Goal: Task Accomplishment & Management: Manage account settings

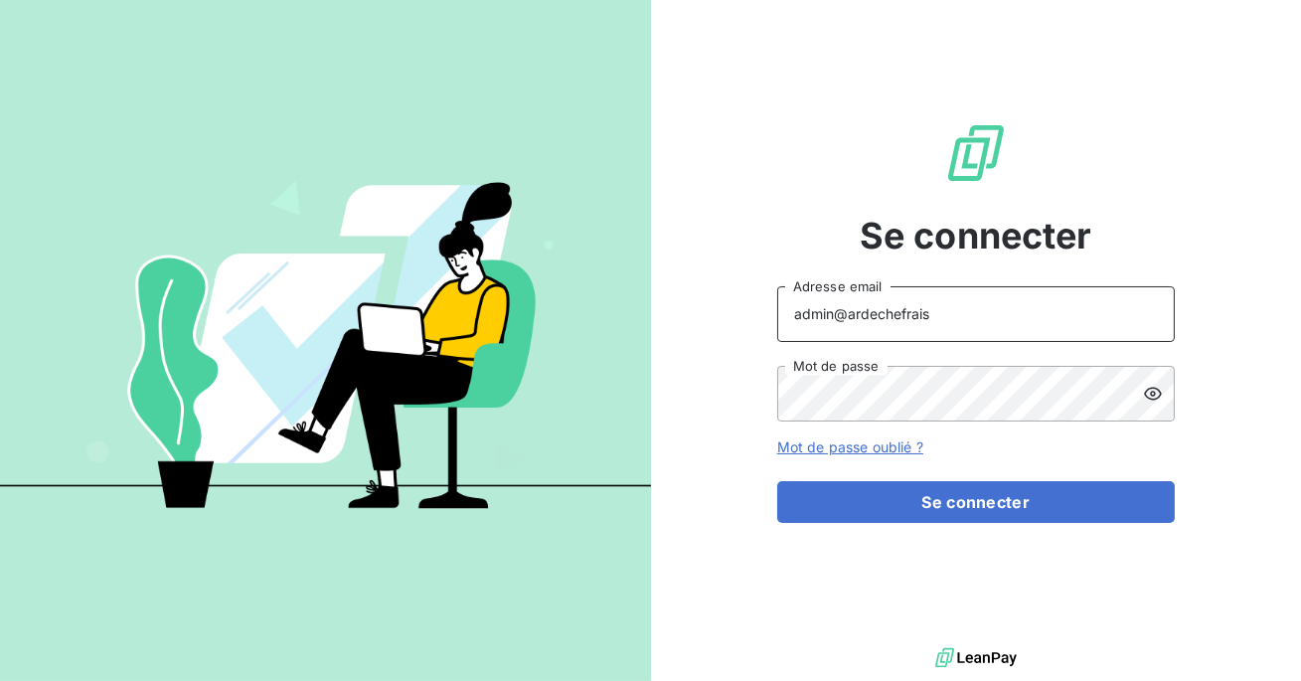
click at [947, 308] on input "admin@ardechefrais" at bounding box center [976, 314] width 398 height 56
type input "admin@kbtechnique"
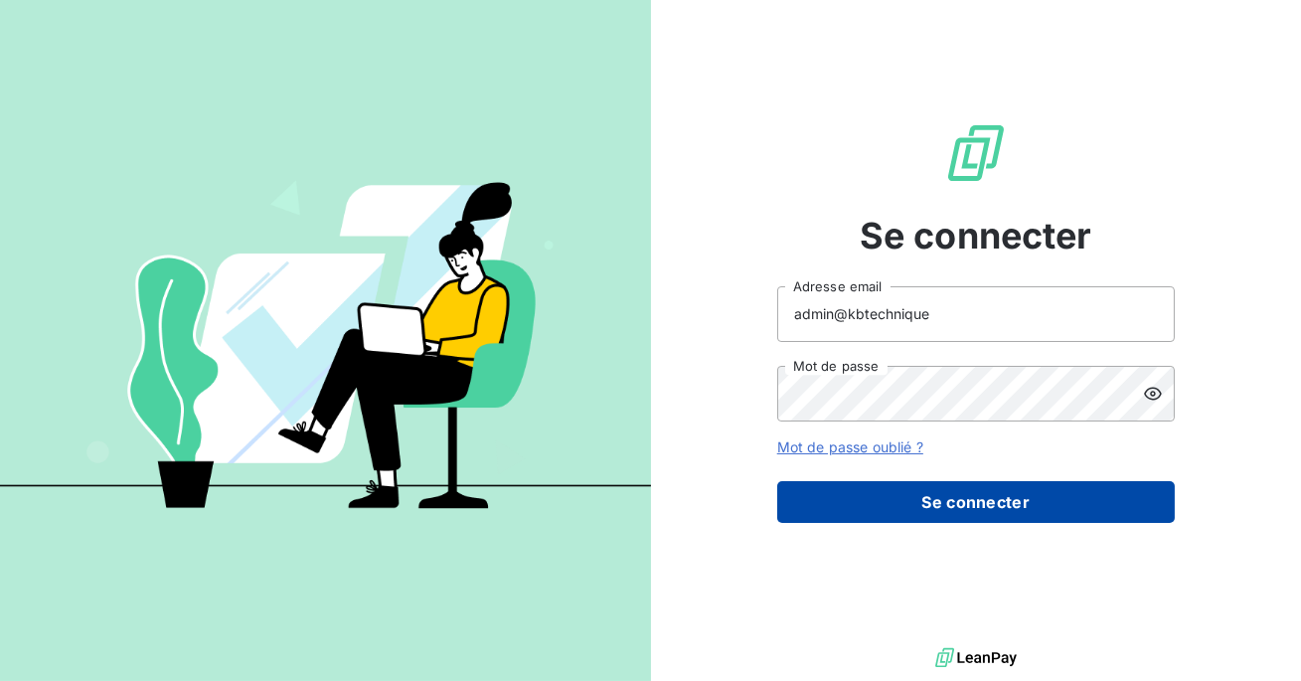
click at [926, 509] on button "Se connecter" at bounding box center [976, 502] width 398 height 42
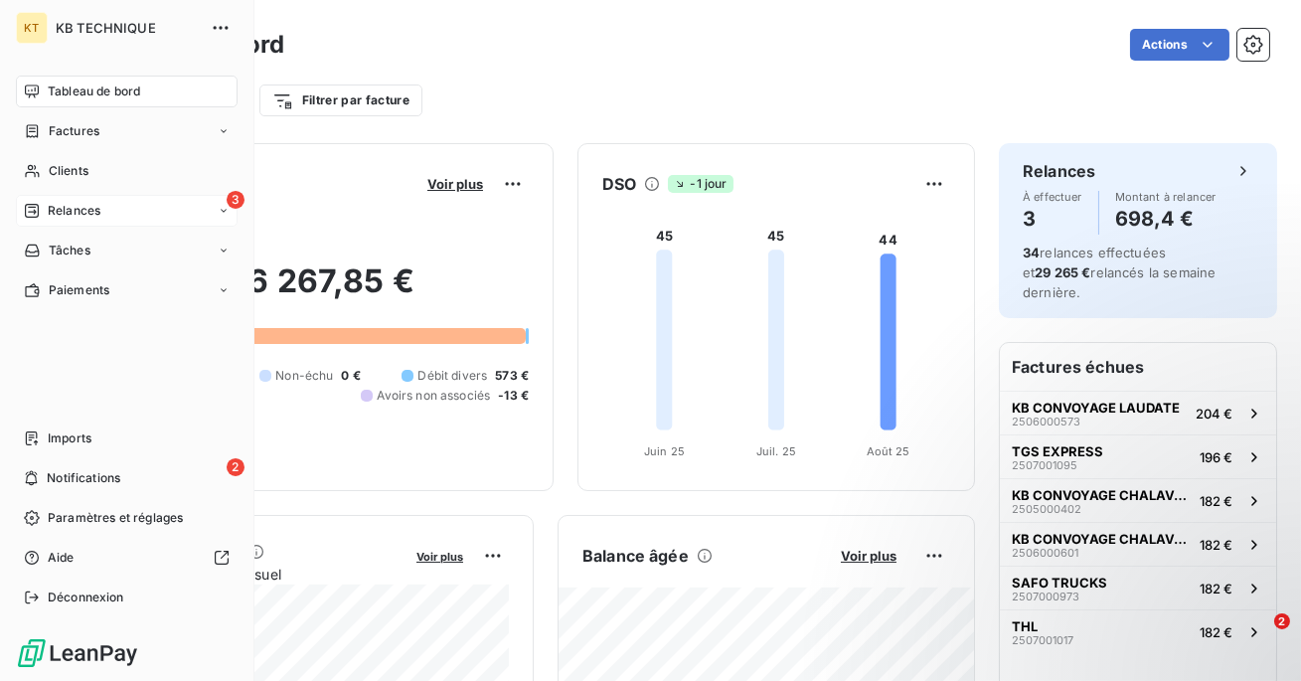
click at [48, 210] on span "Relances" at bounding box center [74, 211] width 53 height 18
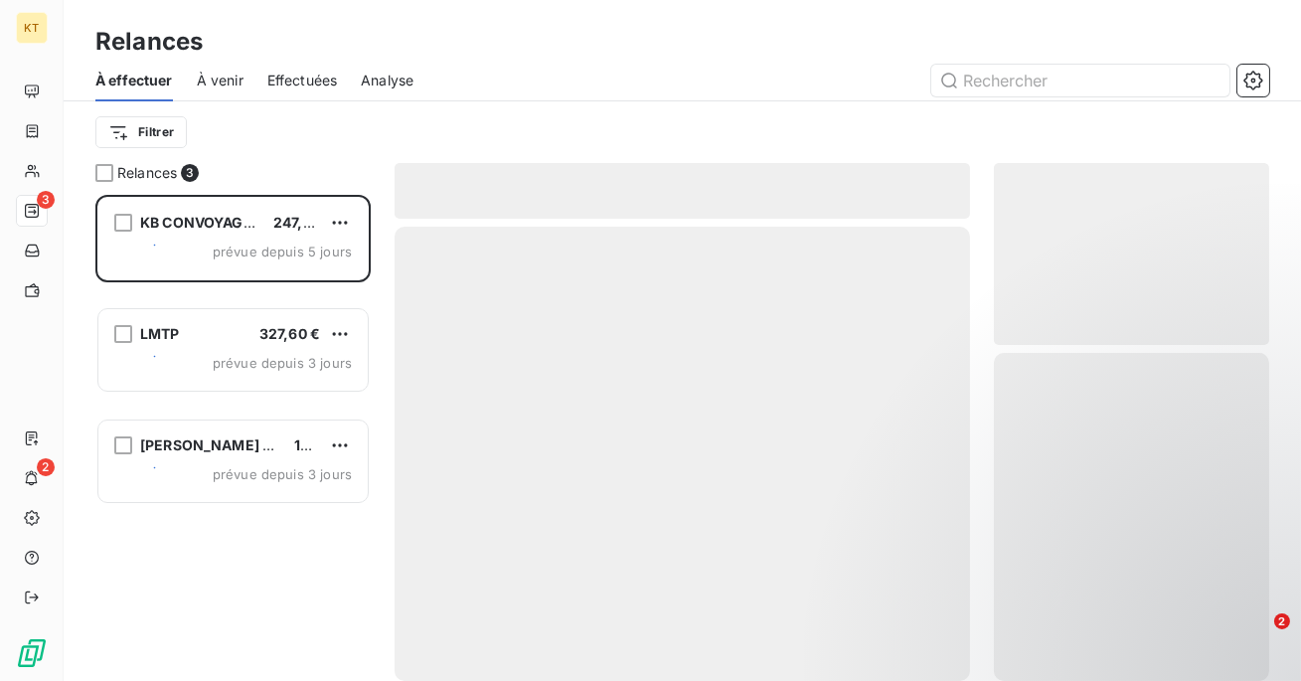
scroll to position [486, 275]
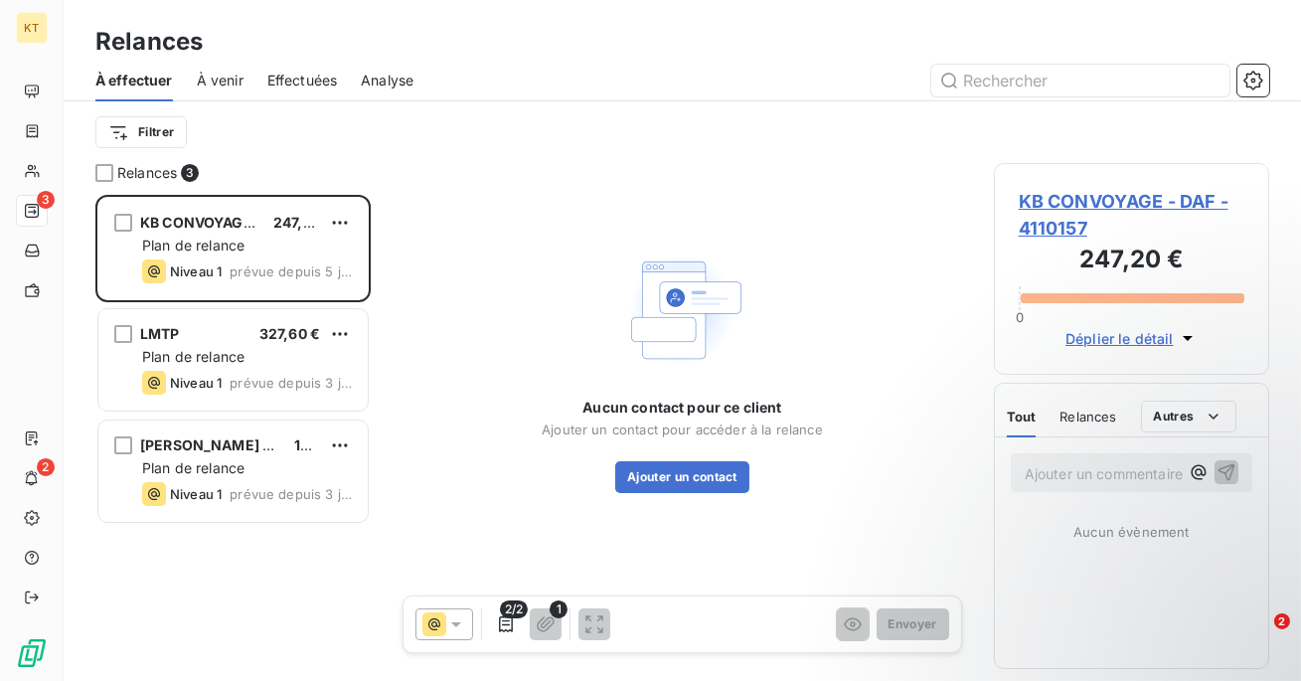
click at [285, 78] on span "Effectuées" at bounding box center [302, 81] width 71 height 20
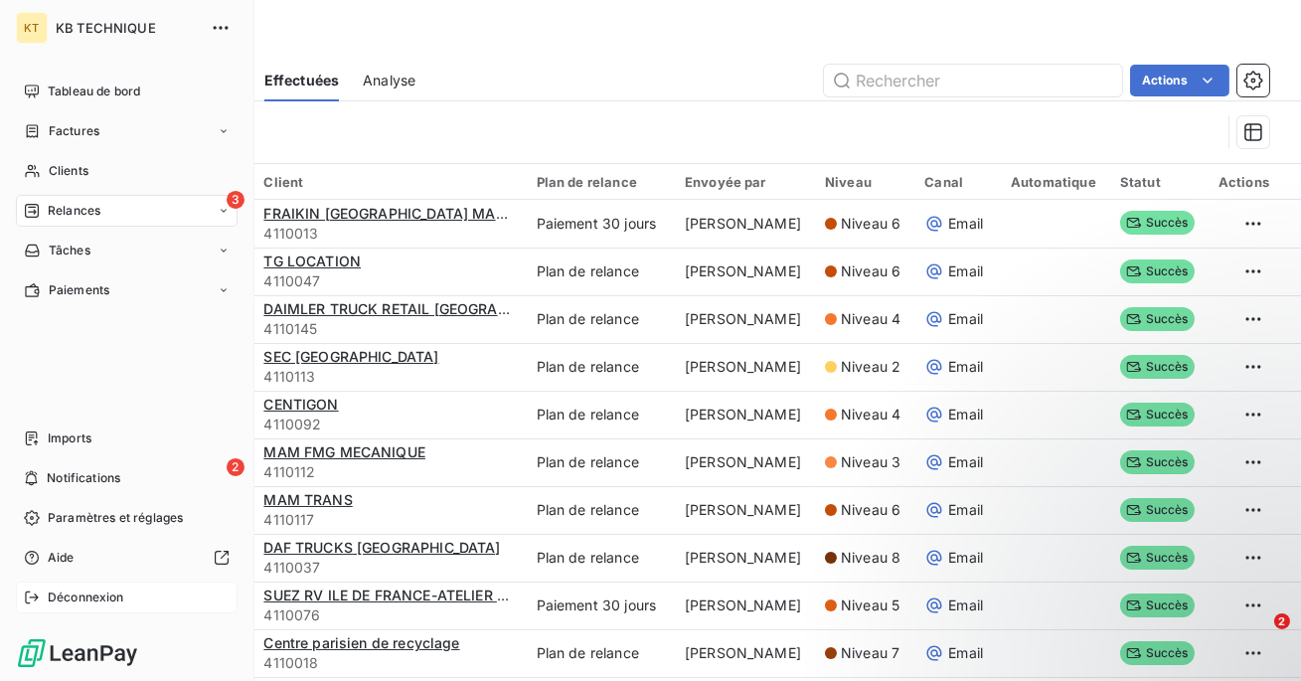
click at [37, 591] on icon at bounding box center [32, 597] width 16 height 16
